Goal: Answer question/provide support: Share knowledge or assist other users

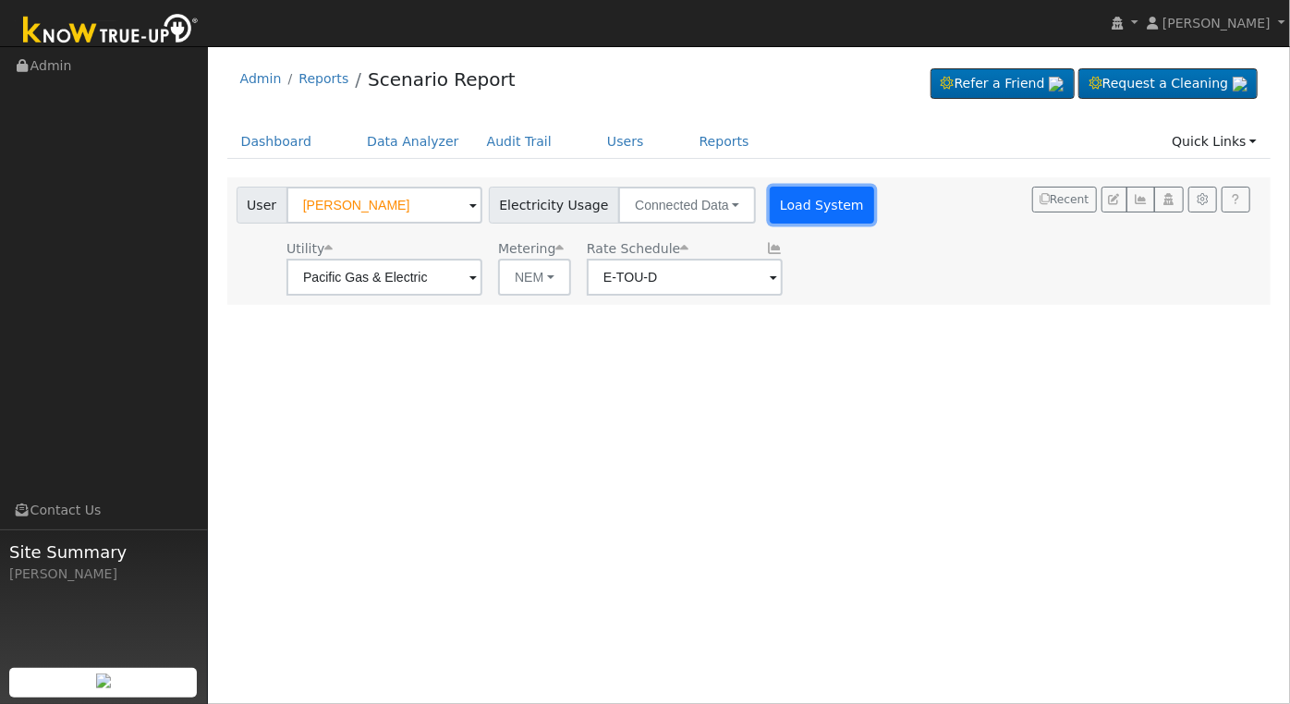
click at [792, 206] on button "Load System" at bounding box center [822, 205] width 105 height 37
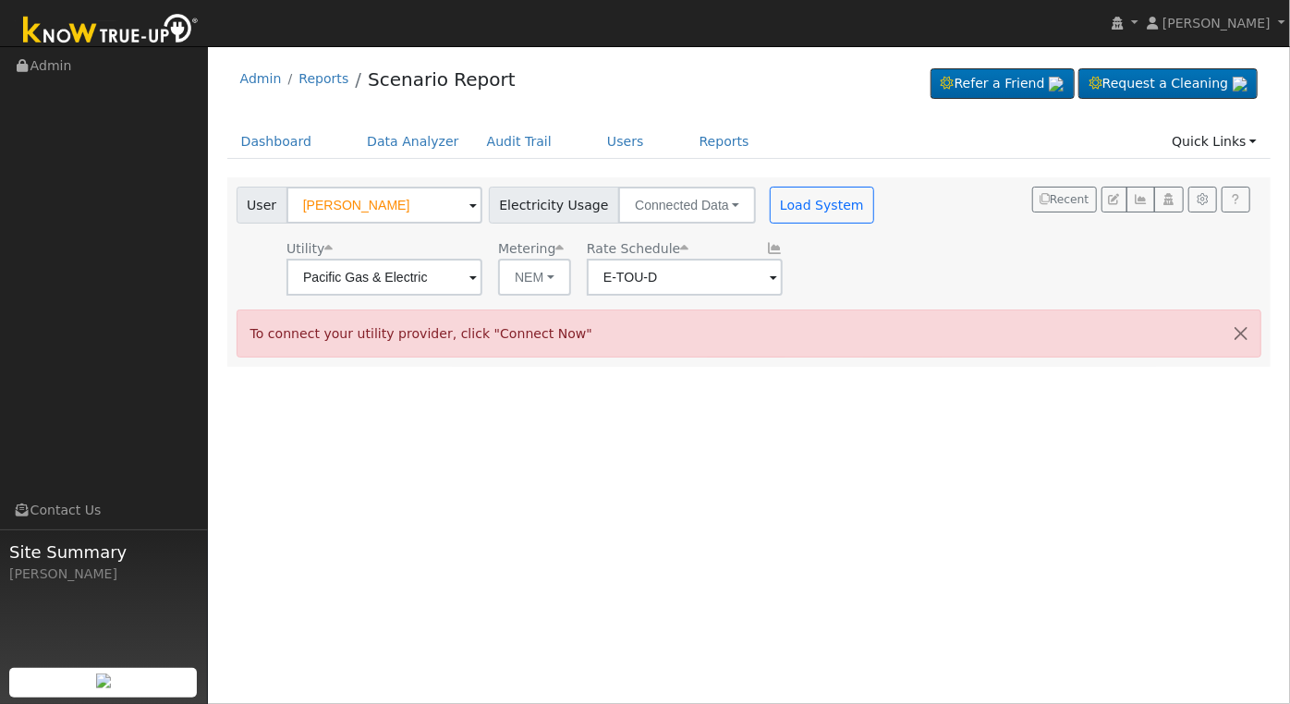
click at [909, 225] on div "User [PERSON_NAME] Account Default Account Default Account [STREET_ADDRESS] Pri…" at bounding box center [746, 238] width 1026 height 116
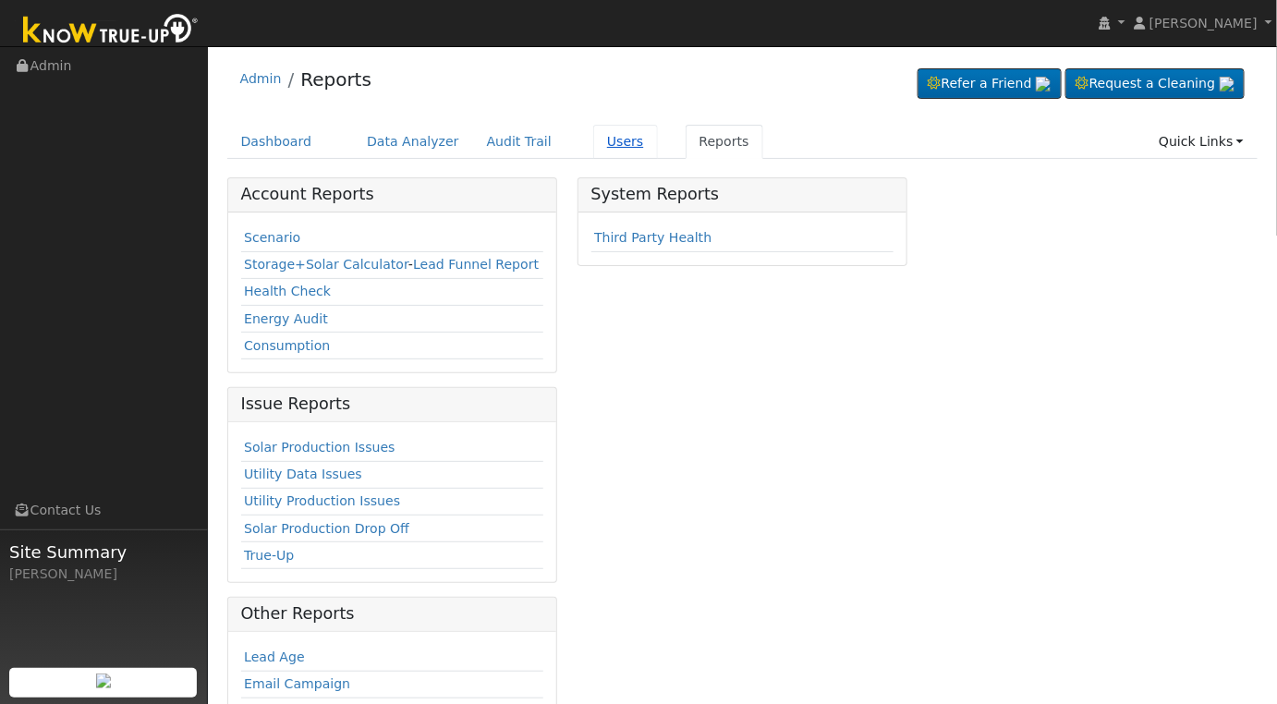
drag, startPoint x: 0, startPoint y: 0, endPoint x: 597, endPoint y: 145, distance: 614.3
click at [597, 146] on link "Users" at bounding box center [625, 142] width 65 height 34
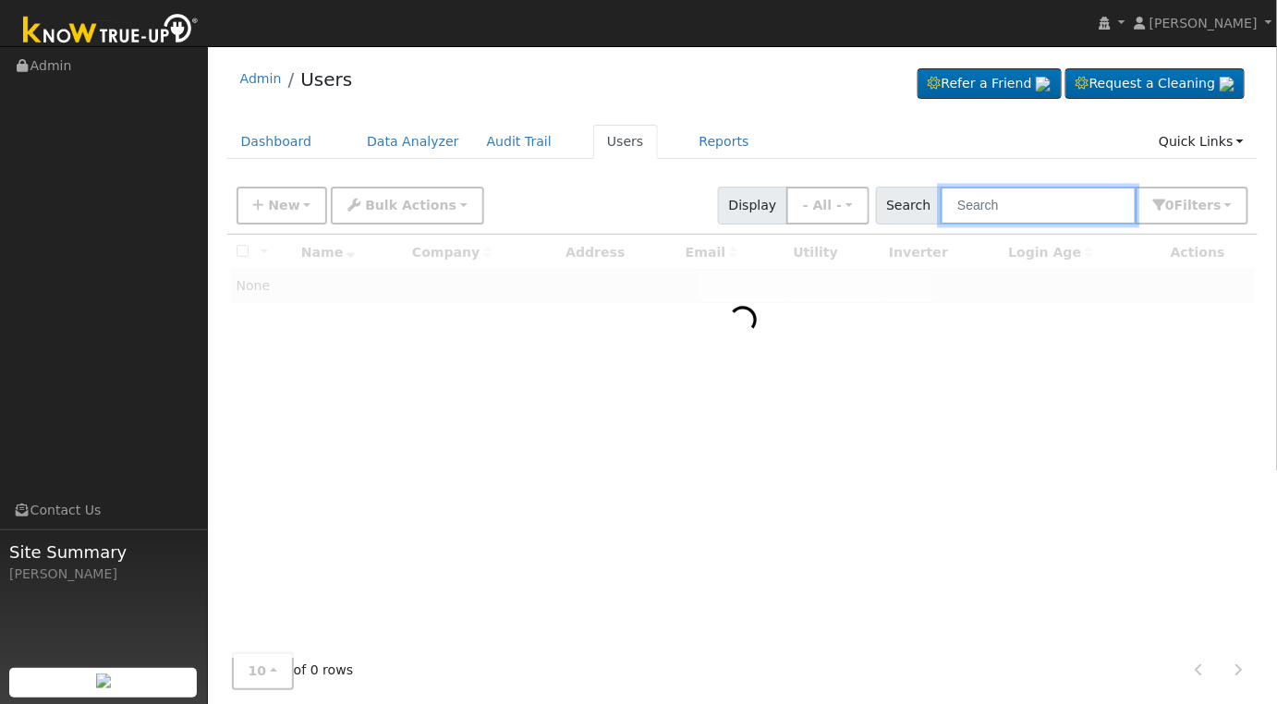
click at [1091, 211] on input "text" at bounding box center [1039, 206] width 196 height 38
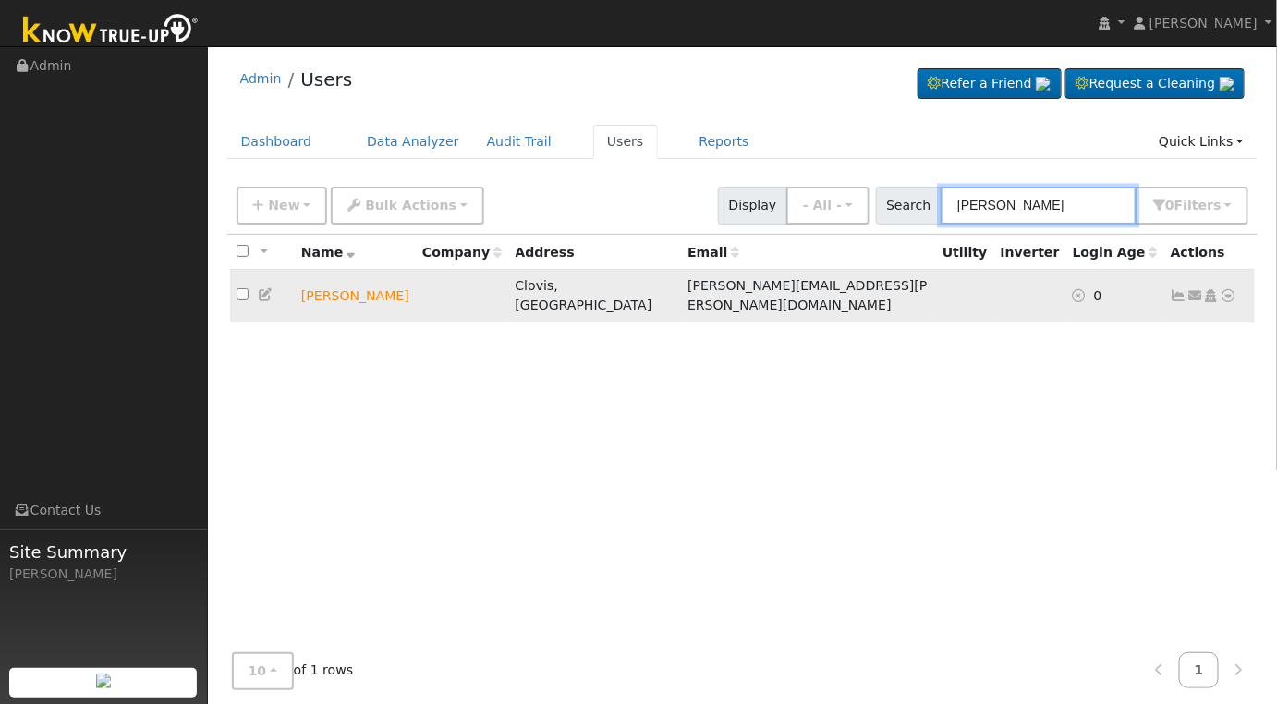
type input "adam ts"
click at [1197, 289] on icon at bounding box center [1195, 295] width 17 height 13
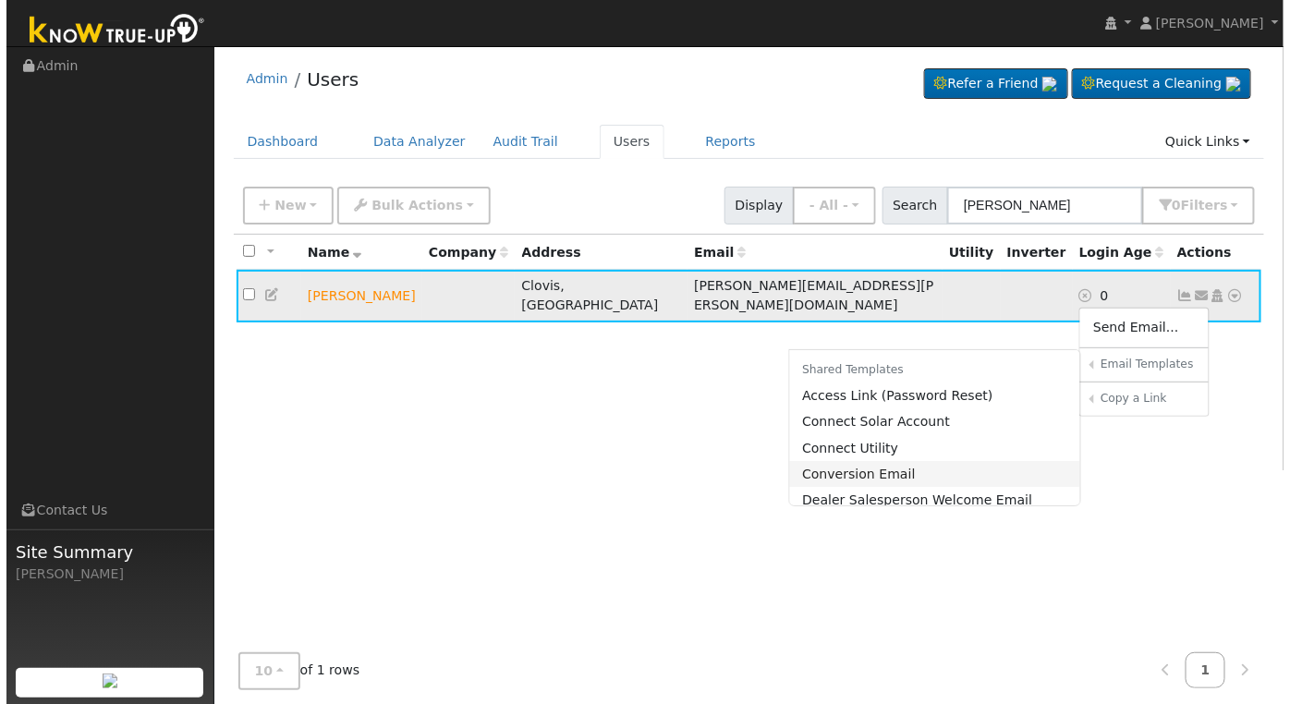
scroll to position [314, 0]
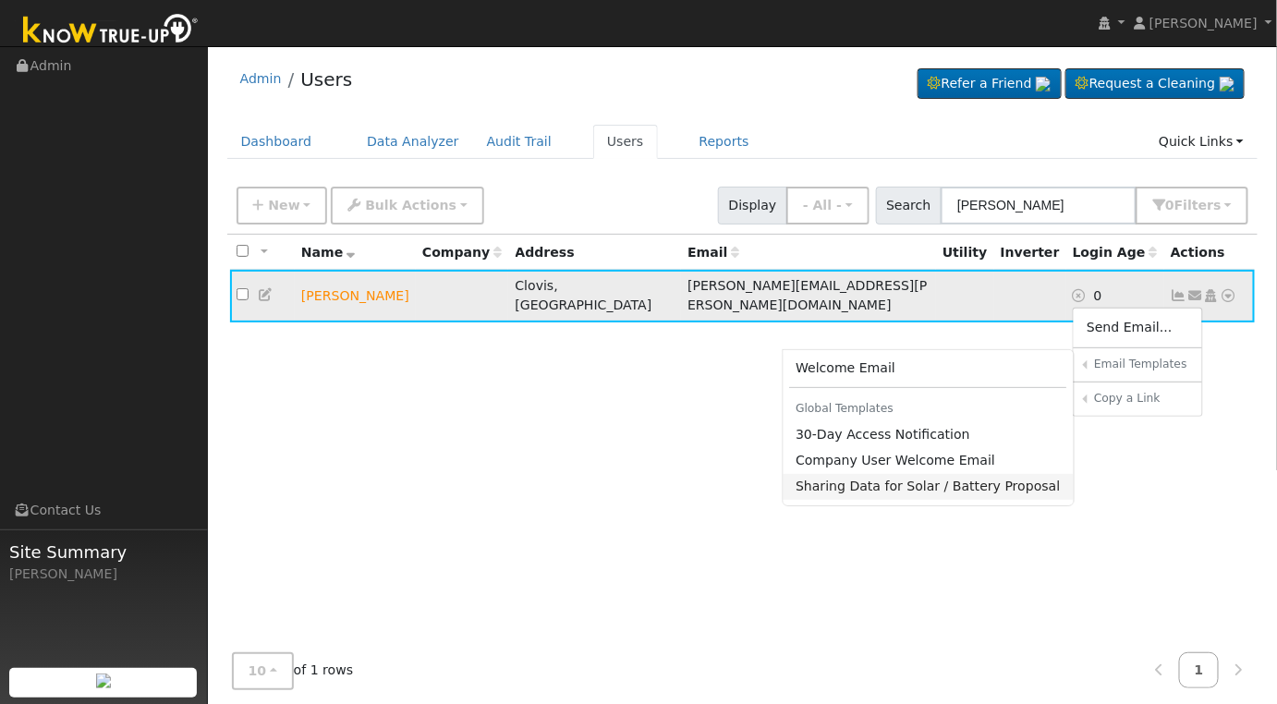
click at [941, 474] on link "Sharing Data for Solar / Battery Proposal" at bounding box center [929, 487] width 291 height 26
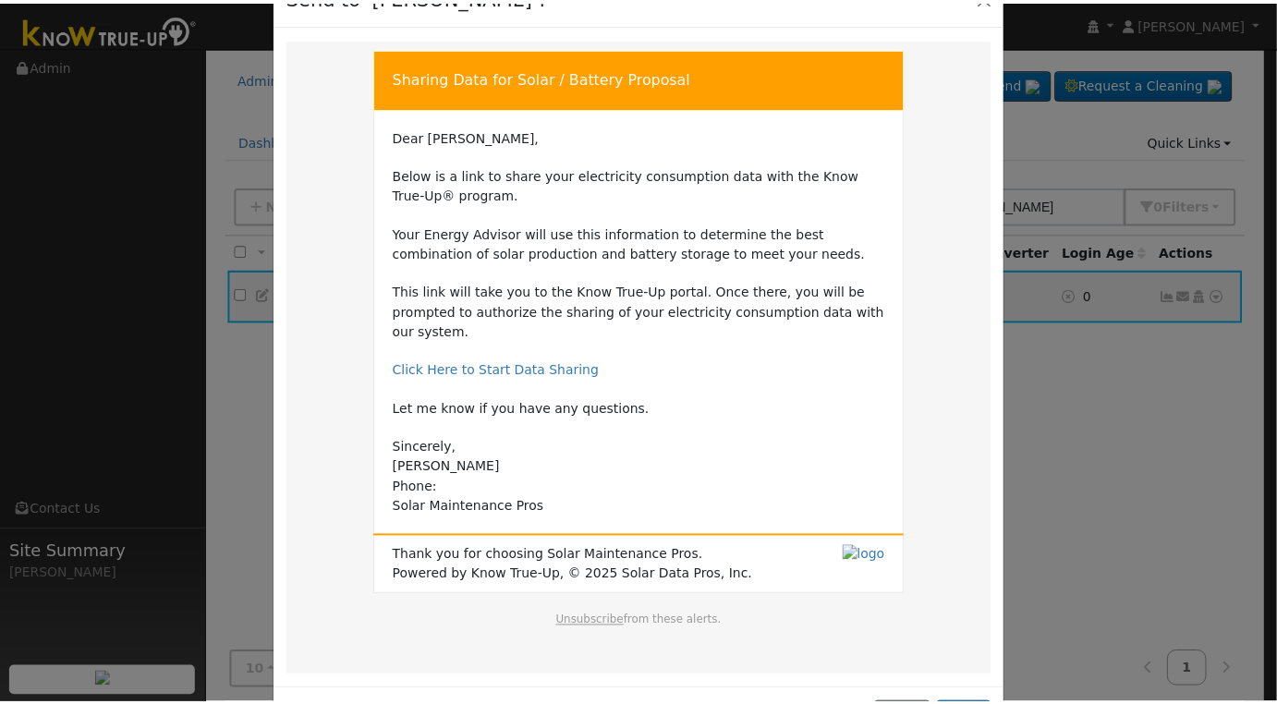
scroll to position [100, 0]
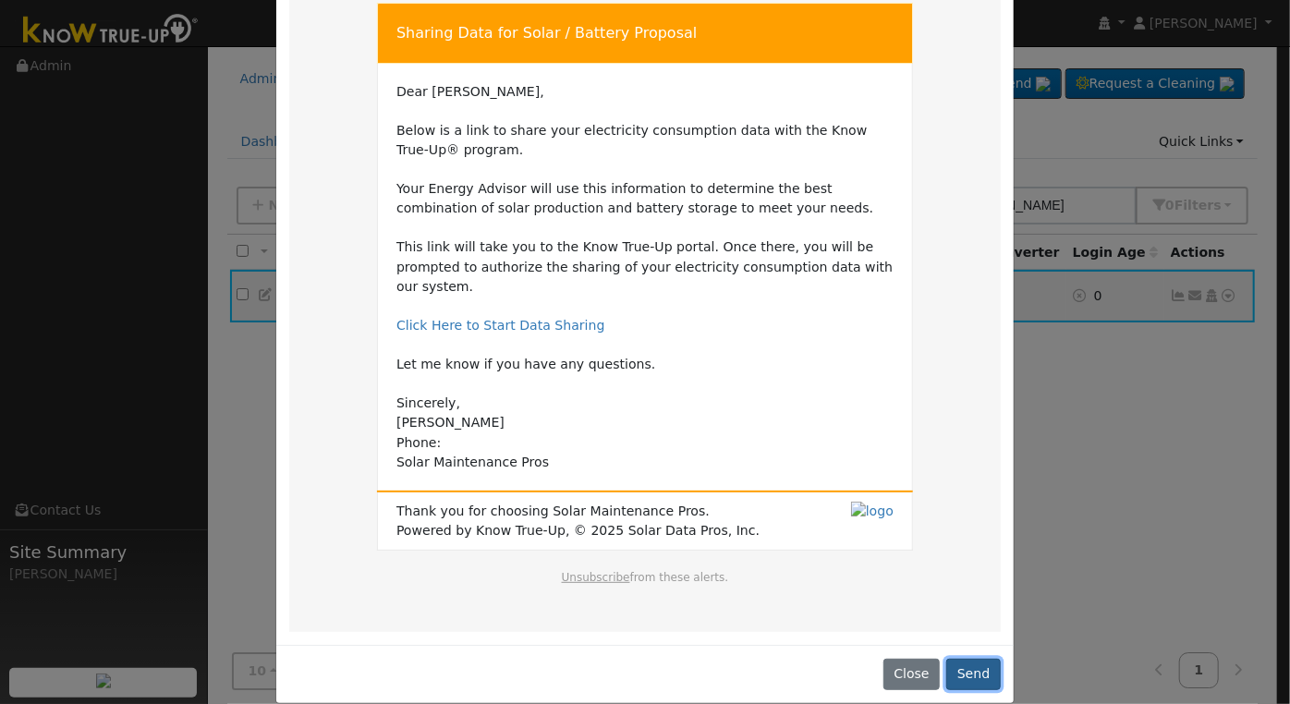
click at [984, 659] on button "Send" at bounding box center [973, 674] width 55 height 31
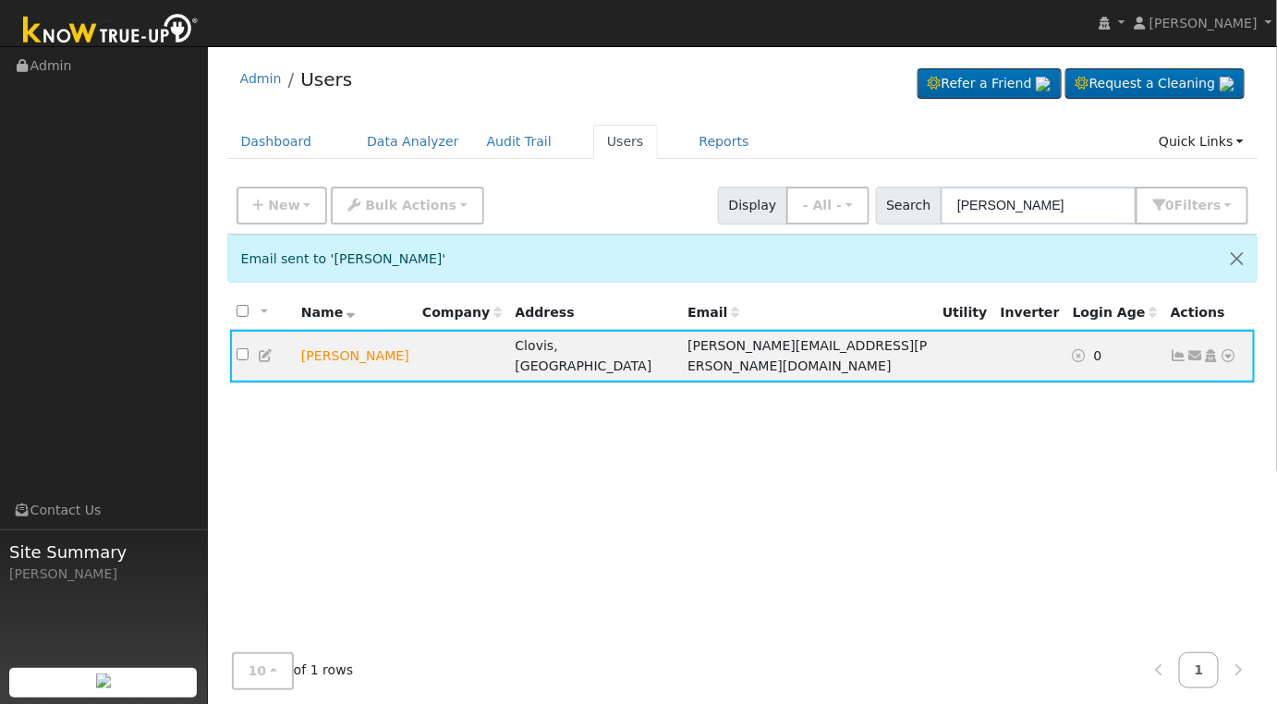
click at [984, 639] on div "10 10 25 50 100 of 1 rows 1" at bounding box center [742, 672] width 1031 height 66
click at [1232, 349] on icon at bounding box center [1229, 355] width 17 height 13
click at [1003, 462] on div "All None All on page None on page Name Company Address Email Utility Inverter L…" at bounding box center [742, 507] width 1031 height 422
click at [1228, 349] on icon at bounding box center [1229, 355] width 17 height 13
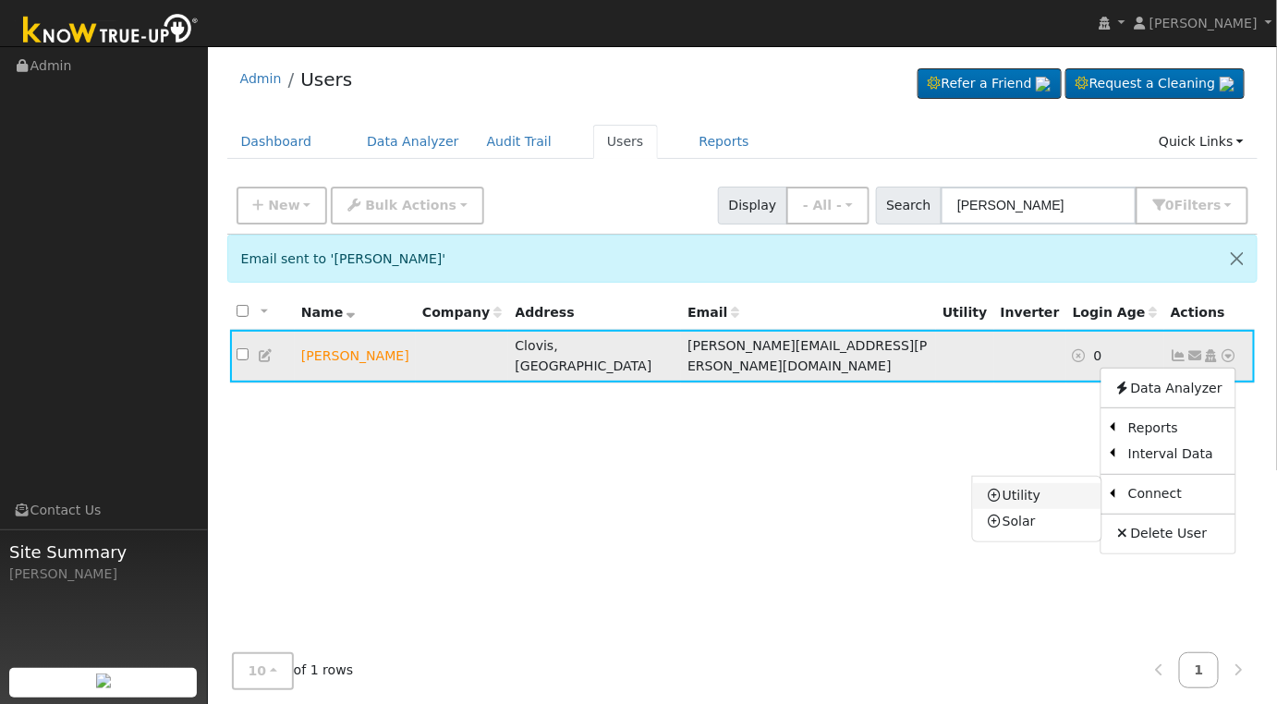
click at [1039, 489] on link "Utility" at bounding box center [1037, 496] width 128 height 26
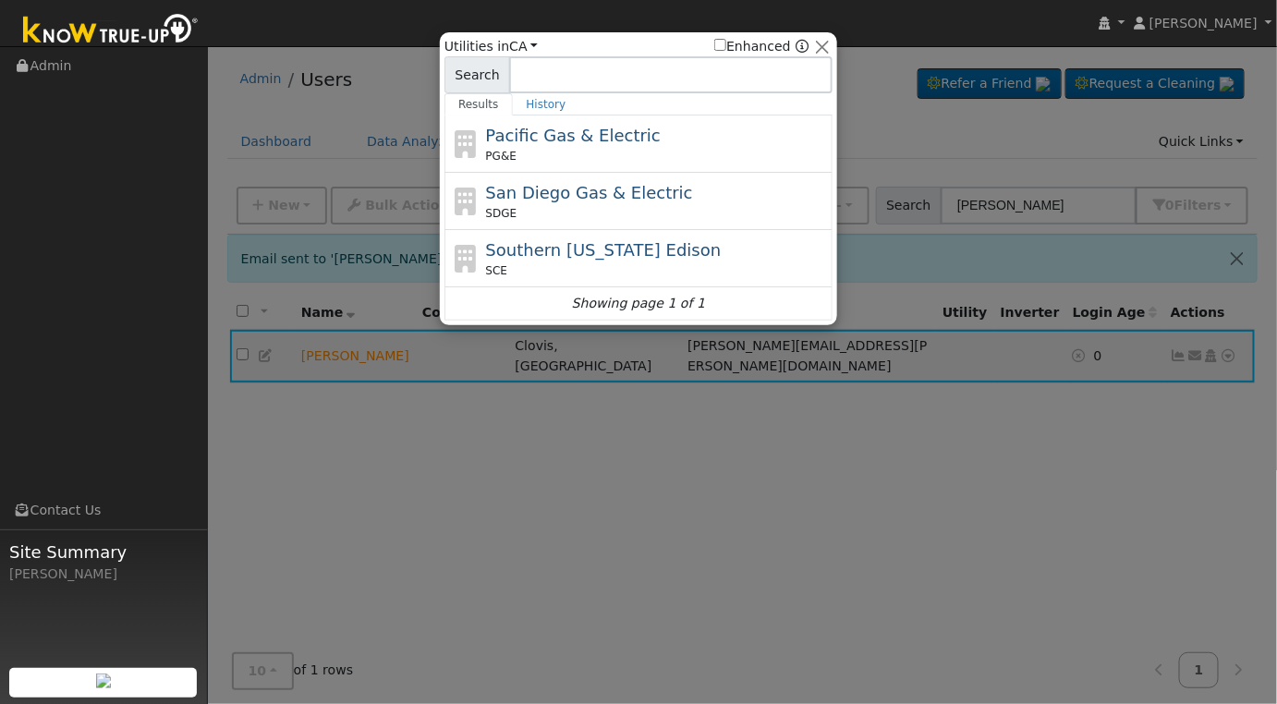
click at [640, 133] on div "Pacific Gas & Electric PG&E" at bounding box center [657, 144] width 343 height 42
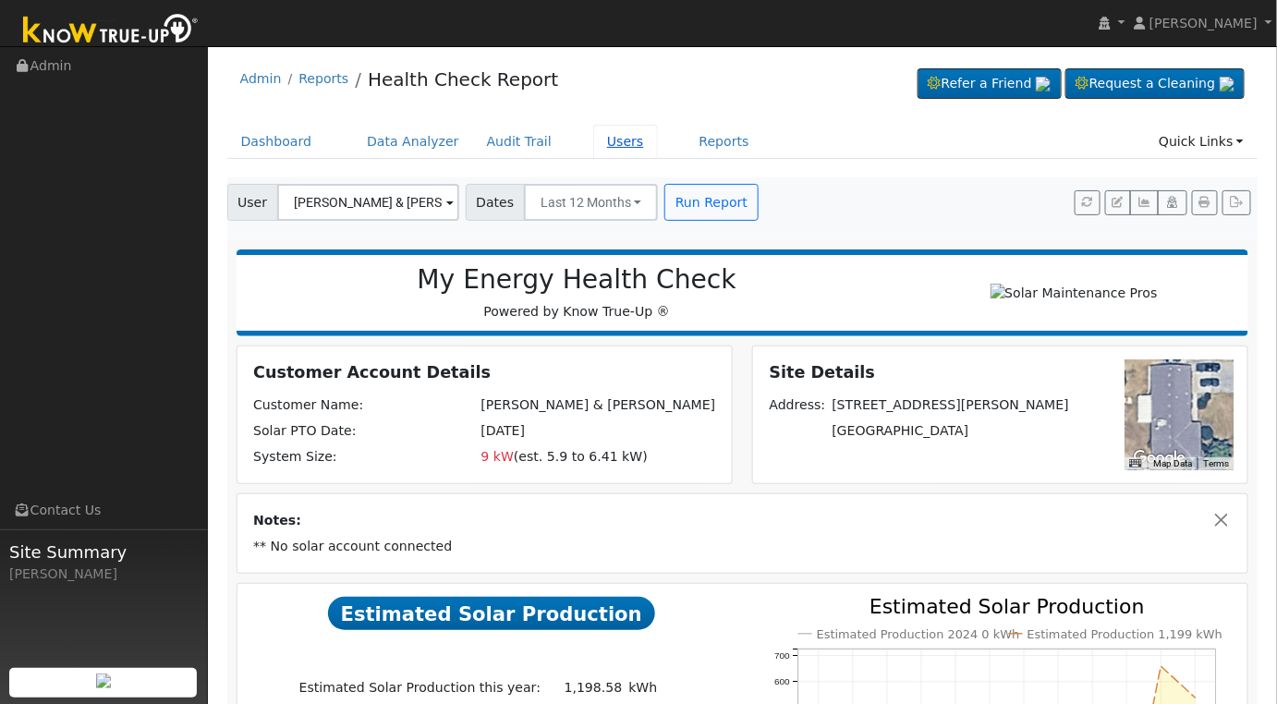
click at [597, 142] on link "Users" at bounding box center [625, 142] width 65 height 34
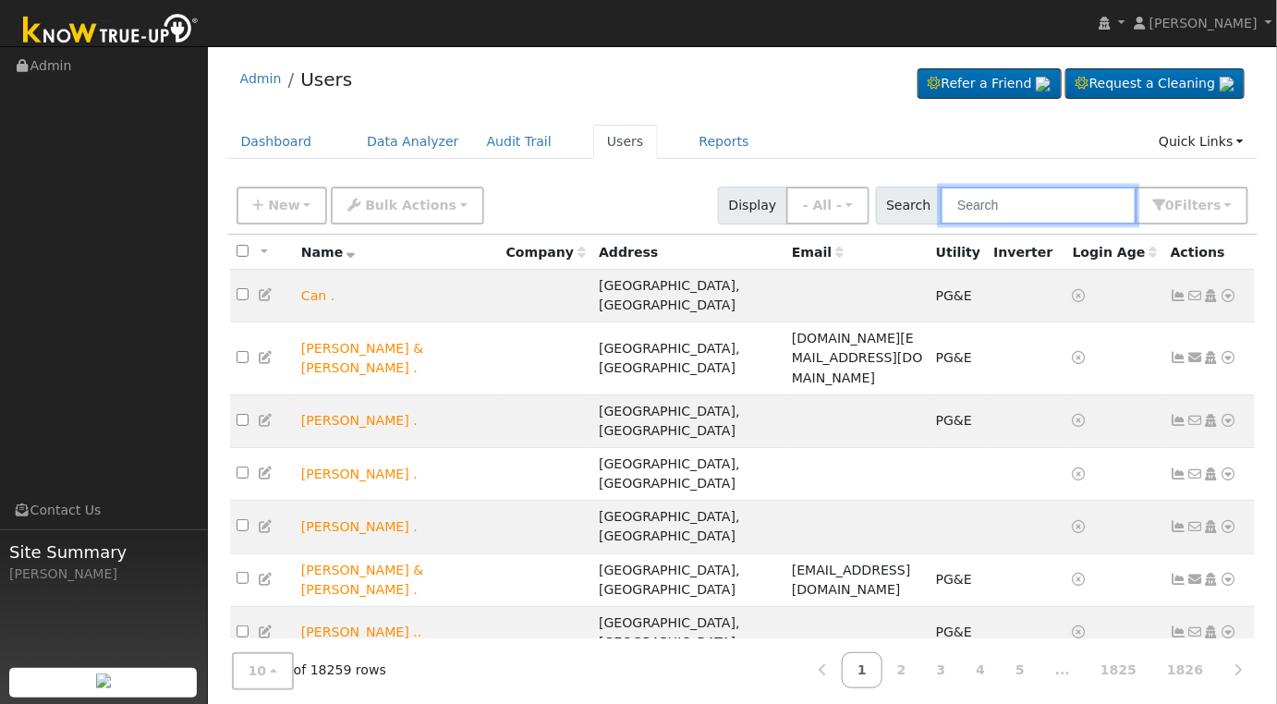
click at [992, 208] on input "text" at bounding box center [1039, 206] width 196 height 38
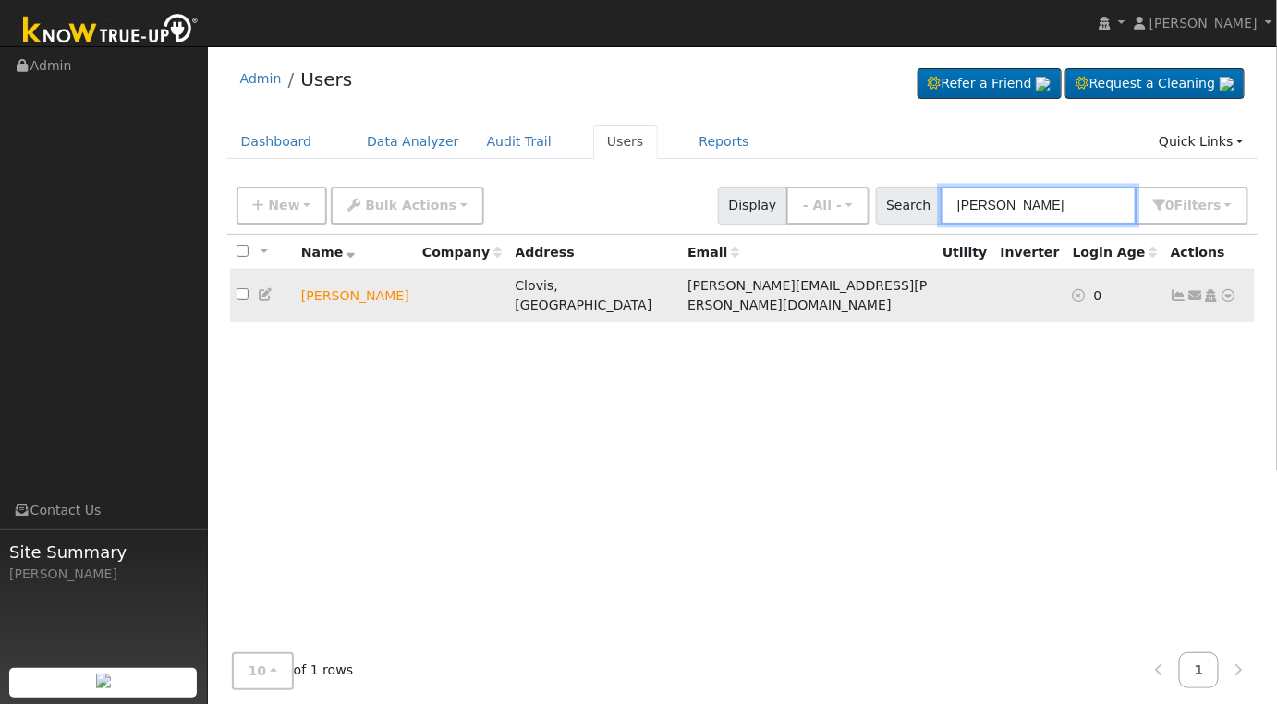
type input "[PERSON_NAME]"
click at [1228, 289] on icon at bounding box center [1229, 295] width 17 height 13
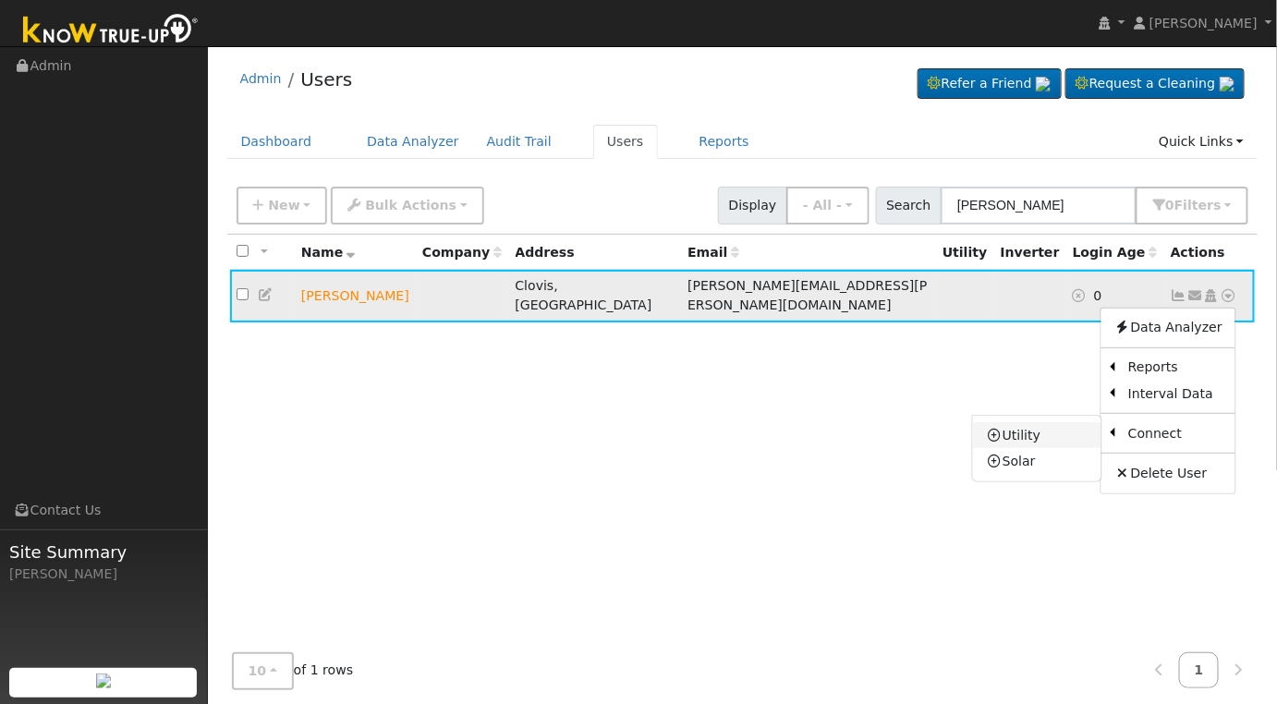
click at [1027, 425] on link "Utility" at bounding box center [1037, 435] width 128 height 26
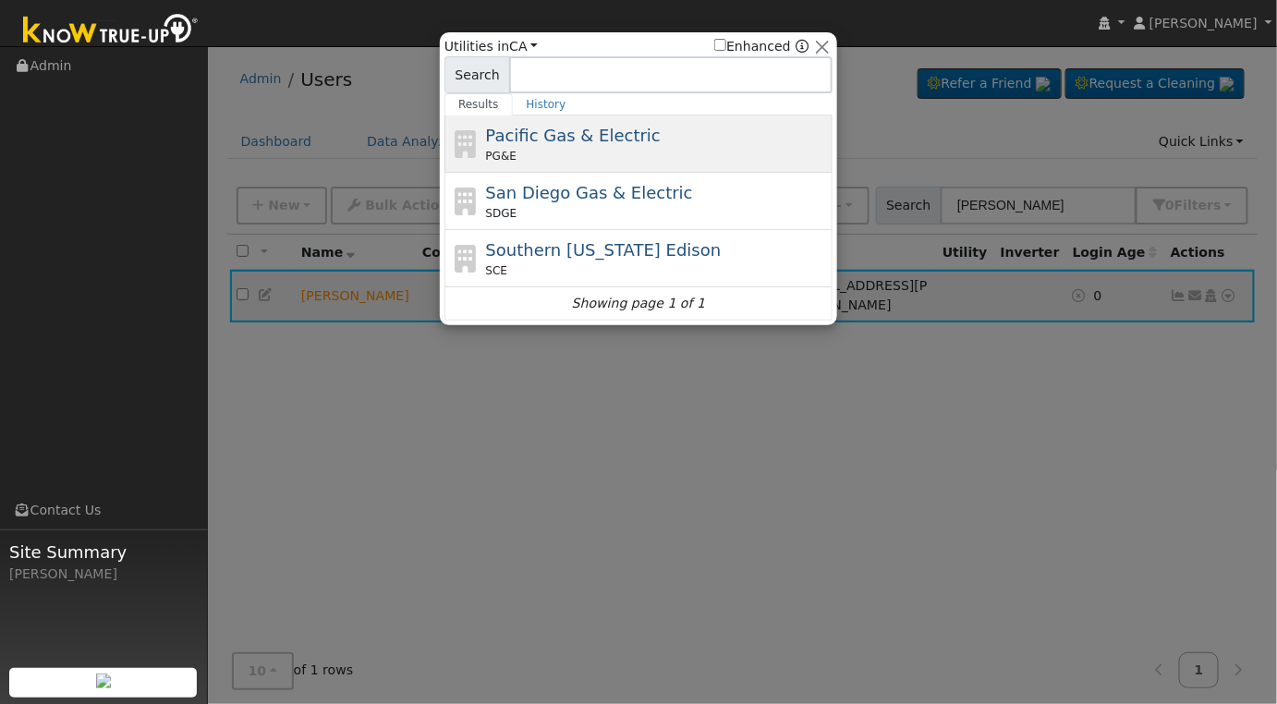
click at [584, 154] on div "PG&E" at bounding box center [657, 156] width 343 height 17
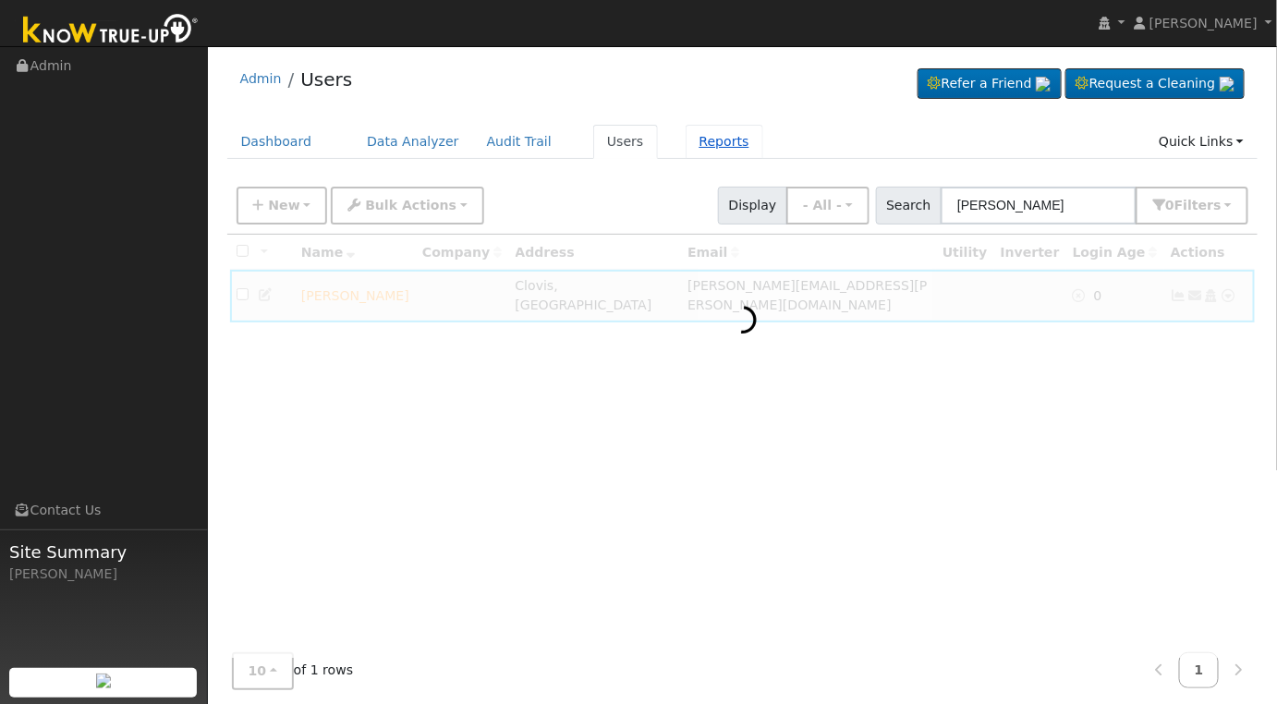
click at [686, 142] on link "Reports" at bounding box center [725, 142] width 78 height 34
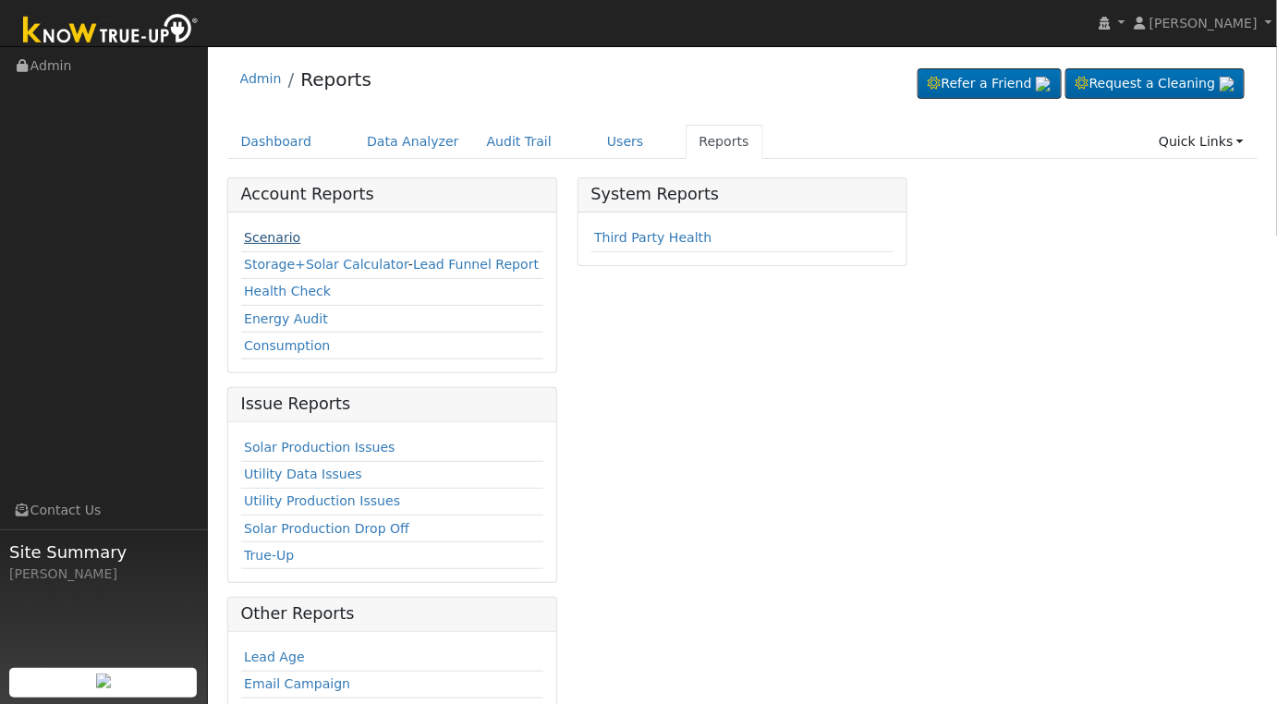
click at [264, 231] on link "Scenario" at bounding box center [272, 237] width 56 height 15
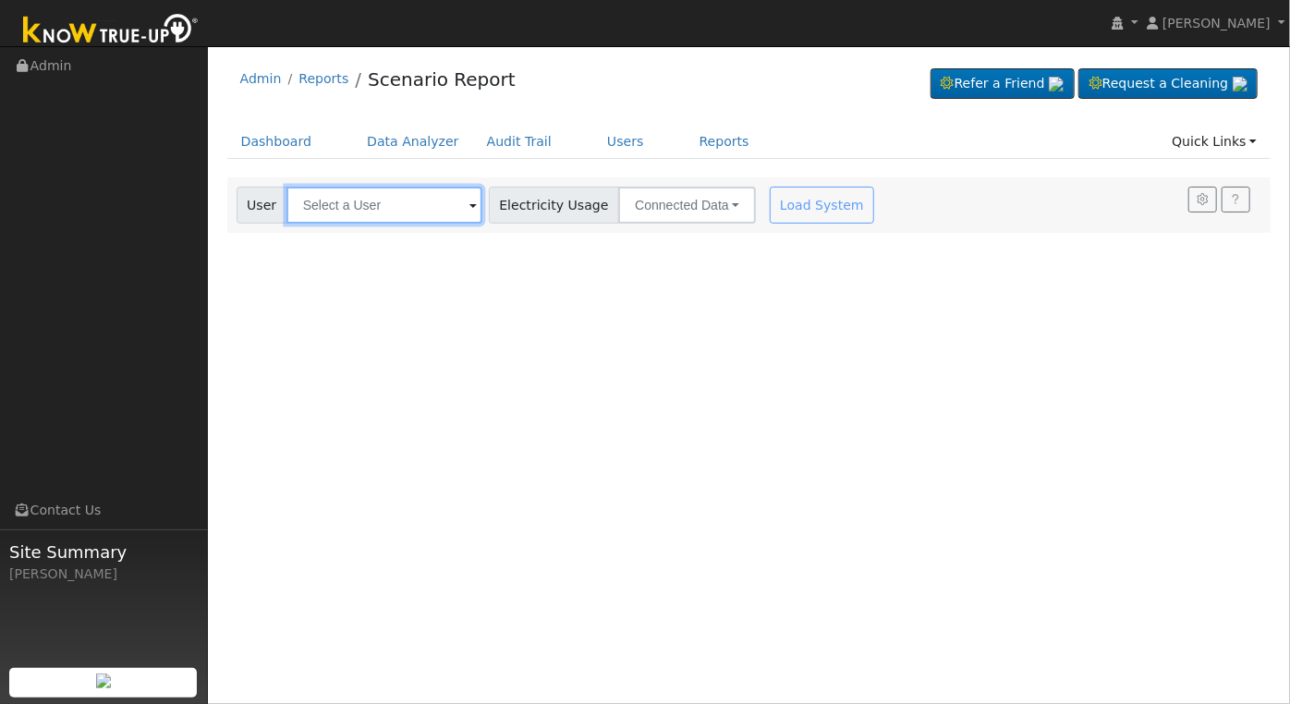
click at [380, 204] on input "text" at bounding box center [384, 205] width 196 height 37
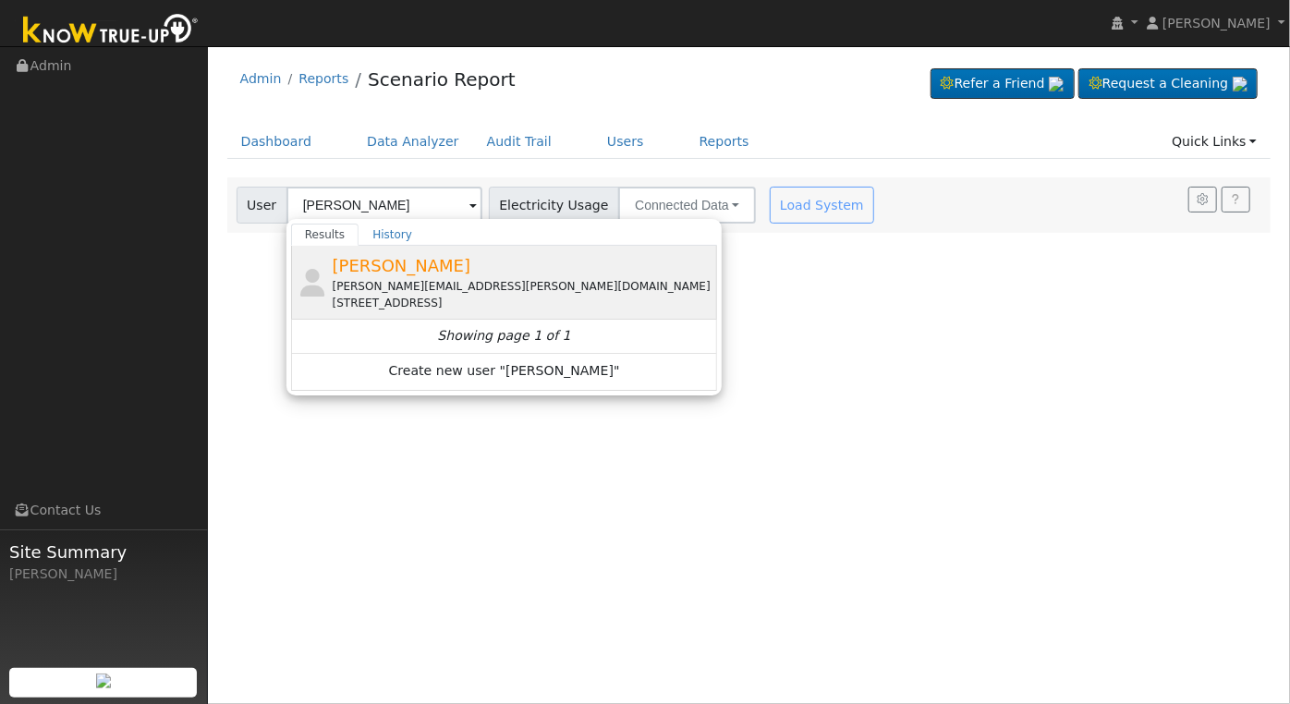
click at [401, 299] on div "[STREET_ADDRESS]" at bounding box center [524, 303] width 382 height 17
type input "[PERSON_NAME]"
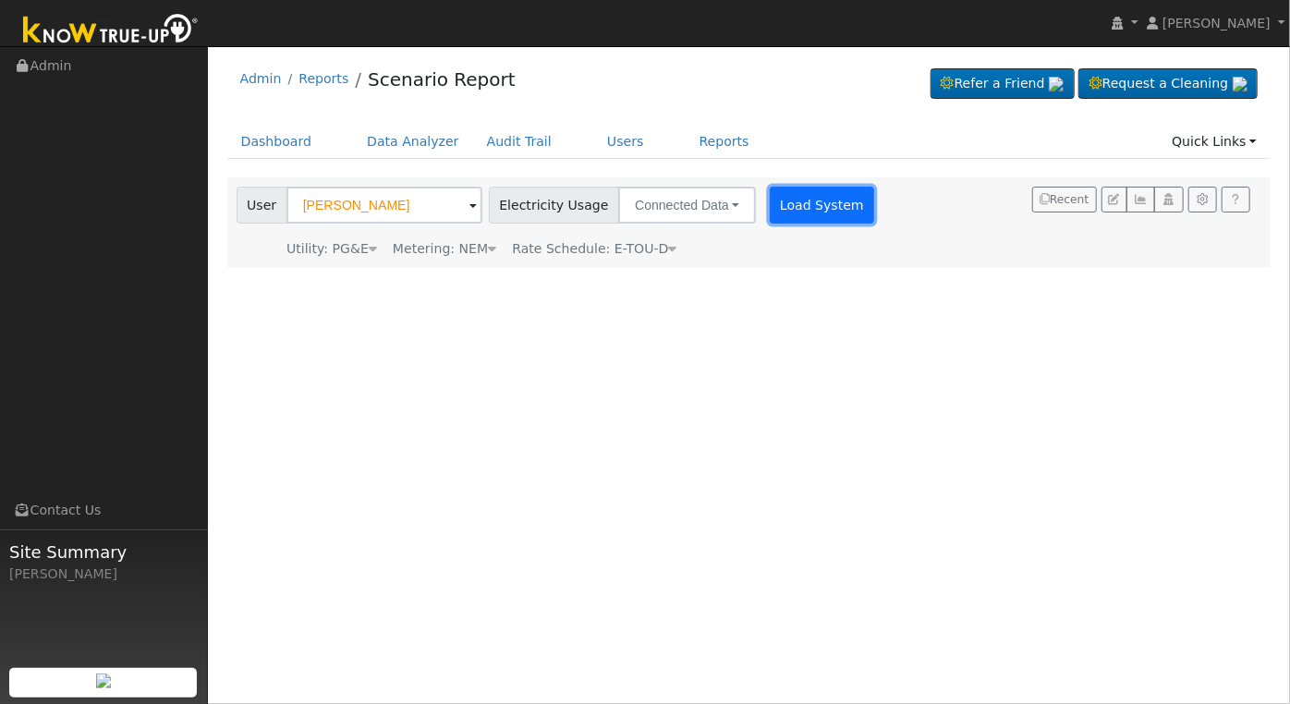
click at [780, 202] on button "Load System" at bounding box center [822, 205] width 105 height 37
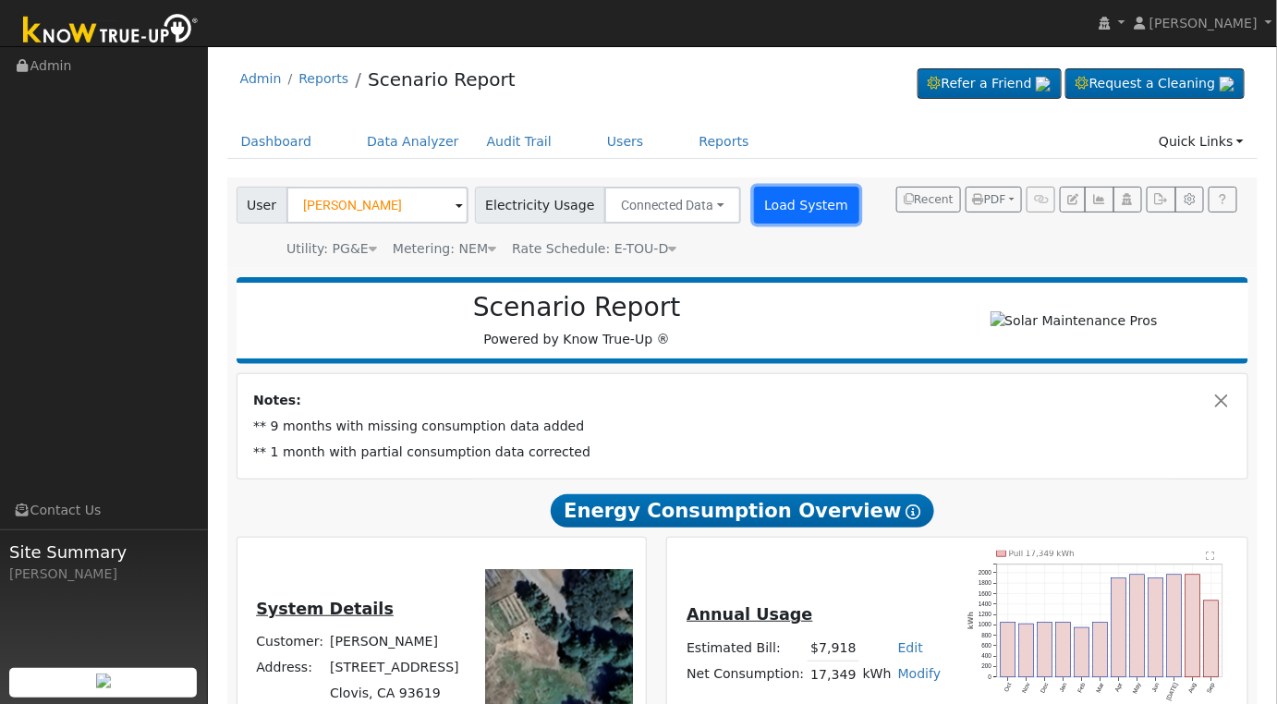
click at [771, 211] on button "Load System" at bounding box center [806, 205] width 105 height 37
click at [781, 203] on button "Load System" at bounding box center [806, 205] width 105 height 37
